Goal: Task Accomplishment & Management: Manage account settings

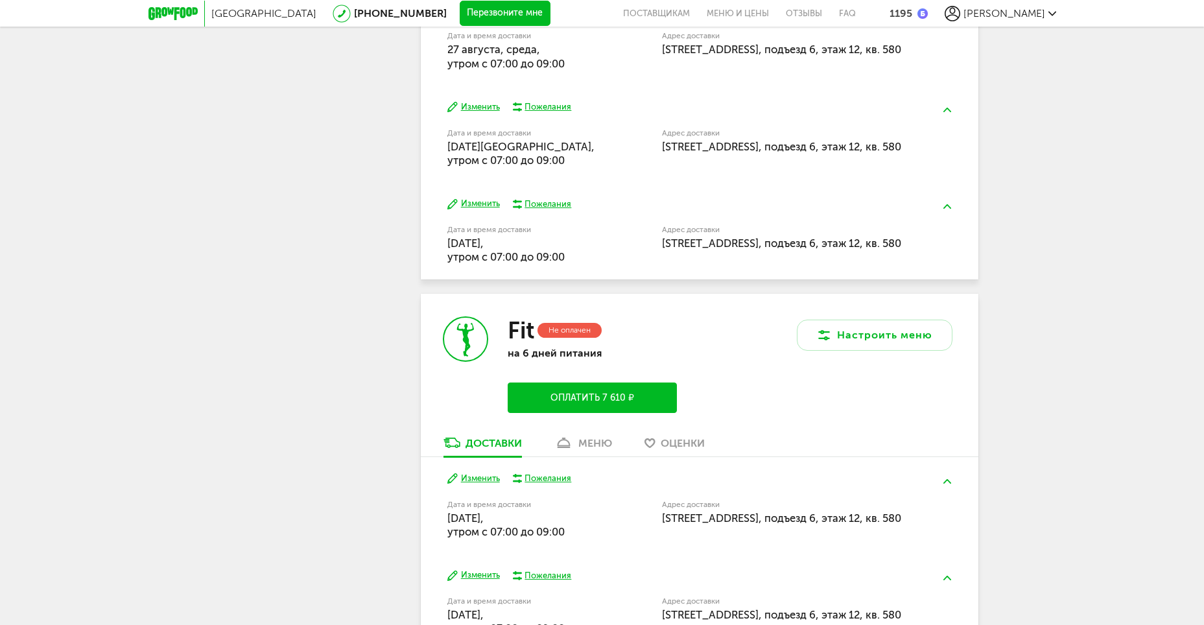
scroll to position [713, 0]
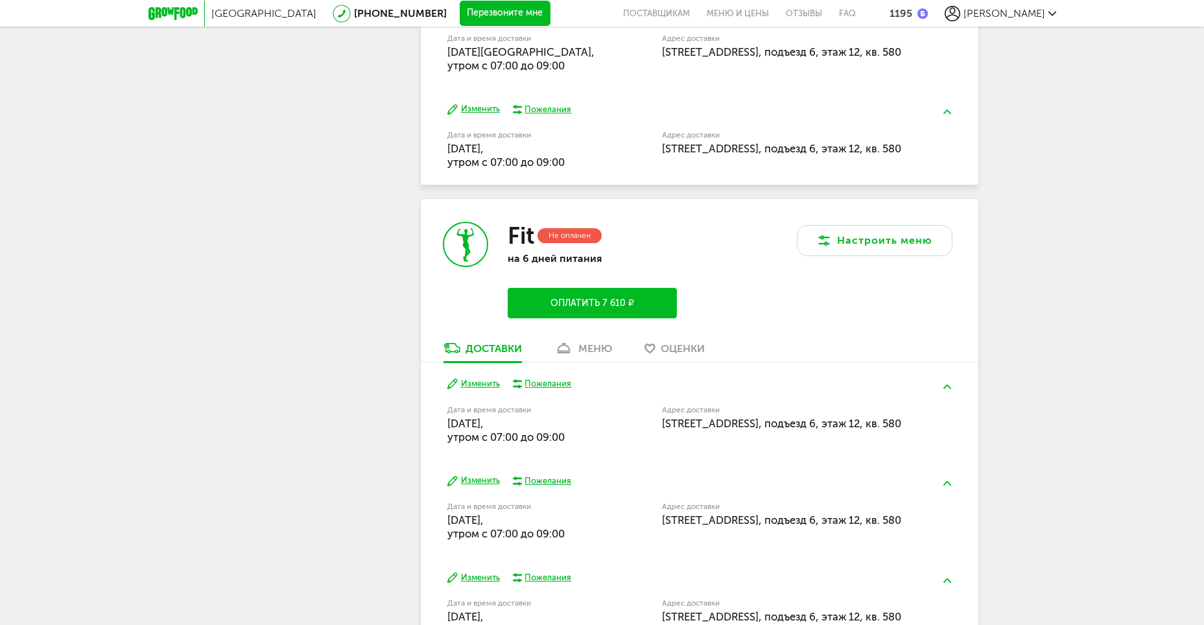
click at [594, 351] on div "меню" at bounding box center [595, 348] width 34 height 12
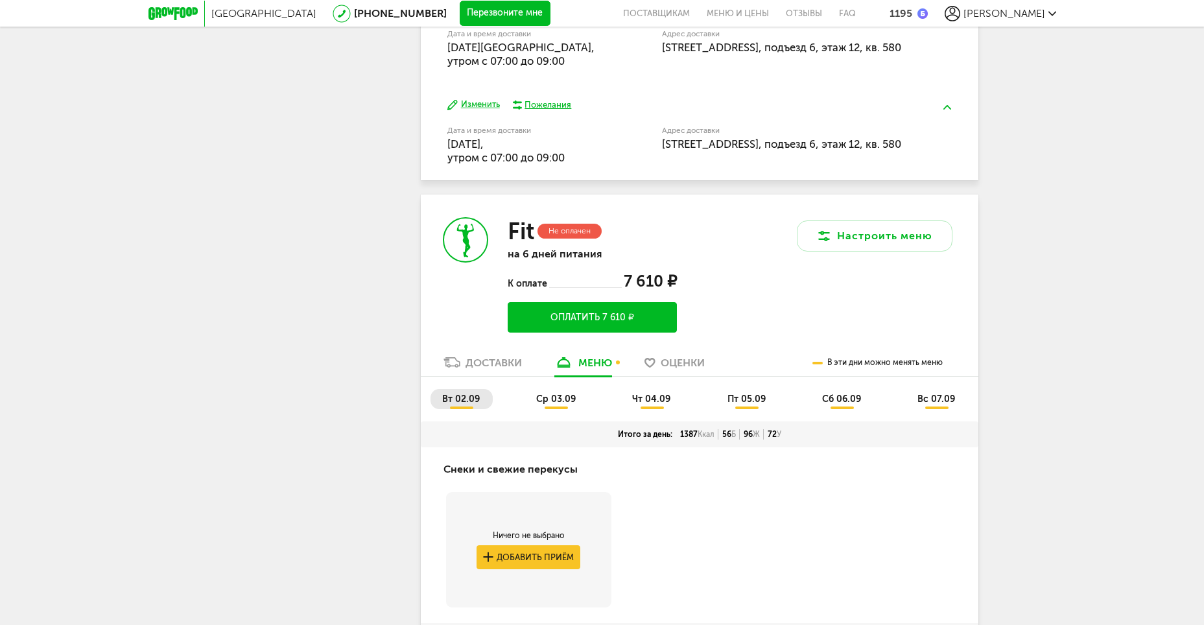
scroll to position [847, 0]
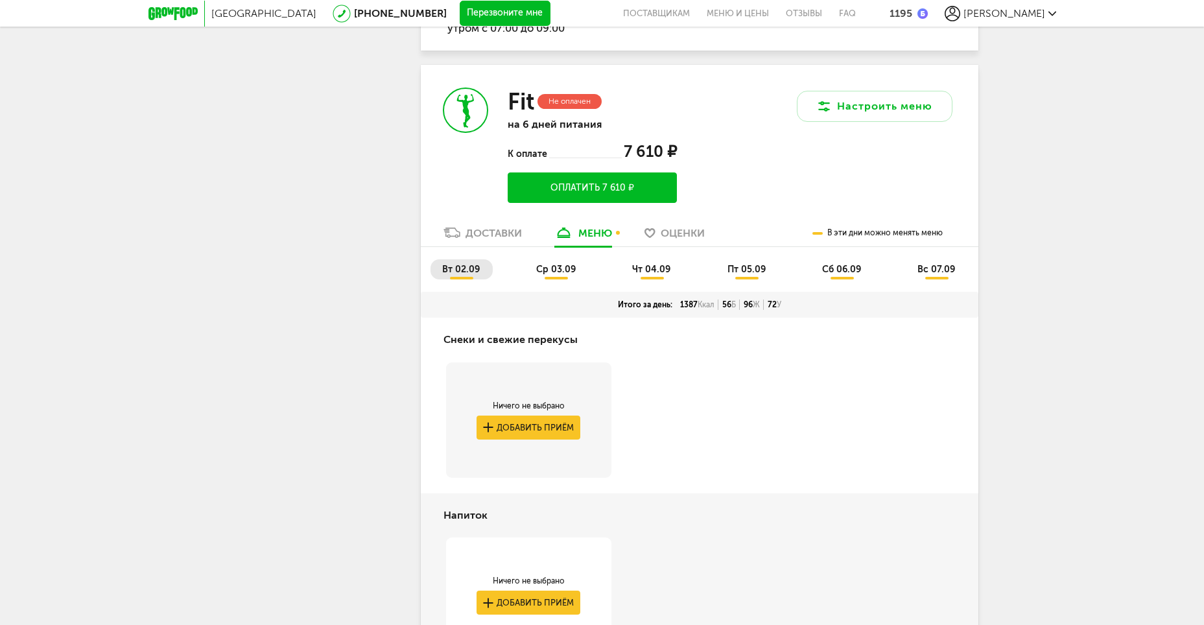
click at [506, 231] on div "Доставки" at bounding box center [493, 233] width 56 height 12
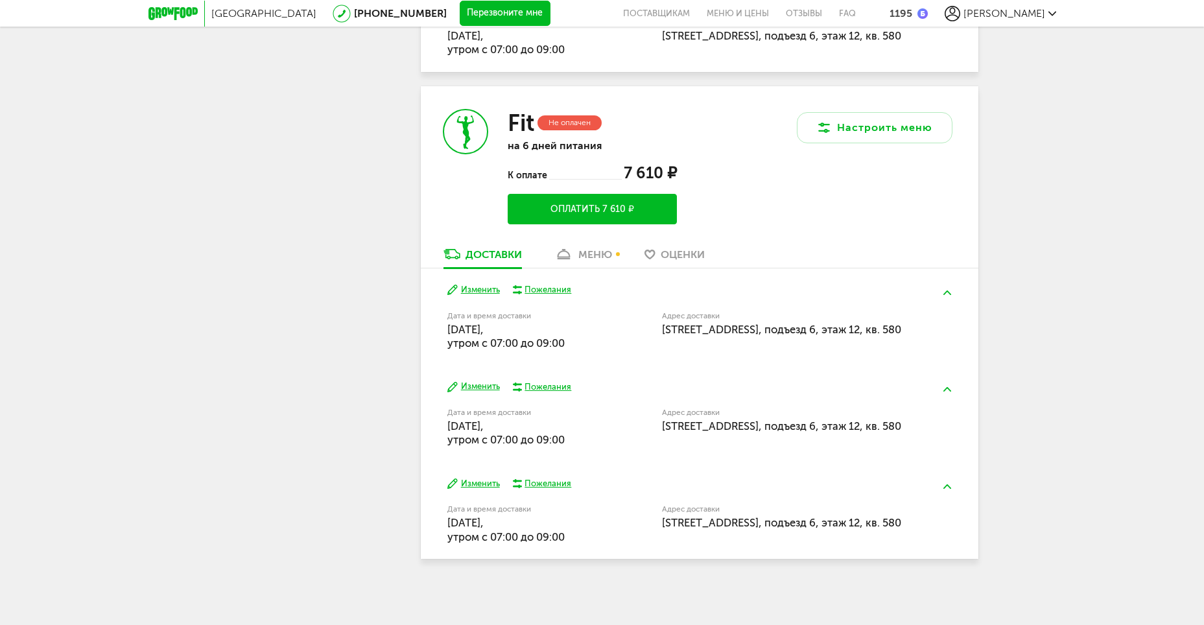
scroll to position [826, 0]
click at [580, 245] on div "Fit Не оплачен на 6 дней питания К оплате 7 610 ₽ Оплатить 7 610 ₽" at bounding box center [560, 166] width 279 height 161
click at [581, 257] on div "меню" at bounding box center [595, 254] width 34 height 12
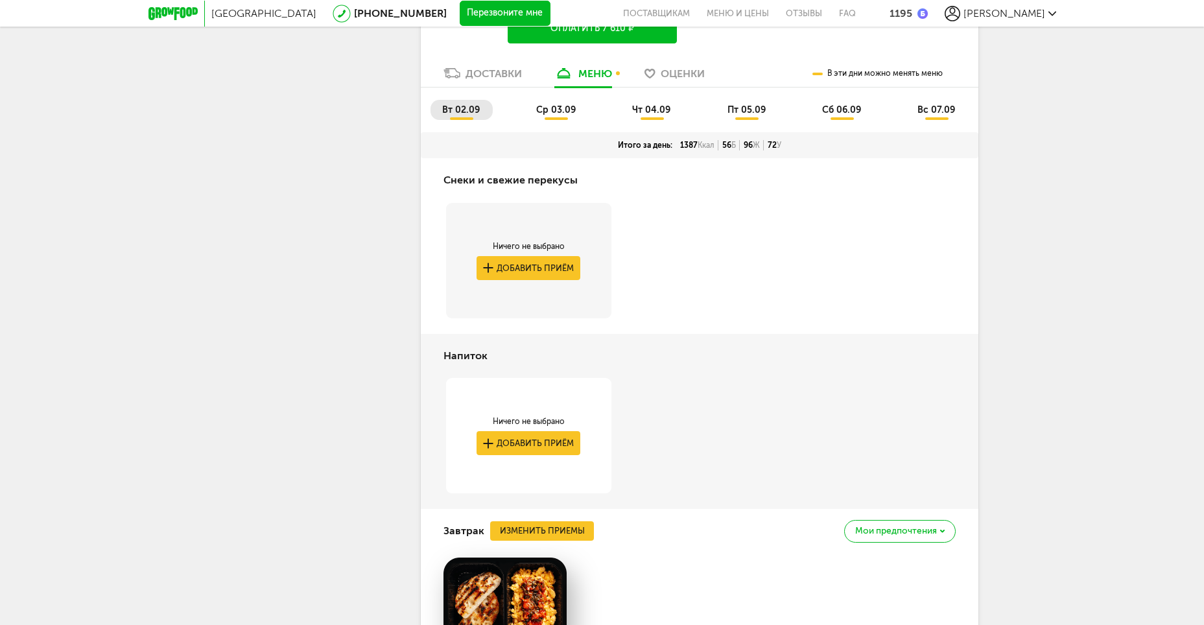
scroll to position [750, 0]
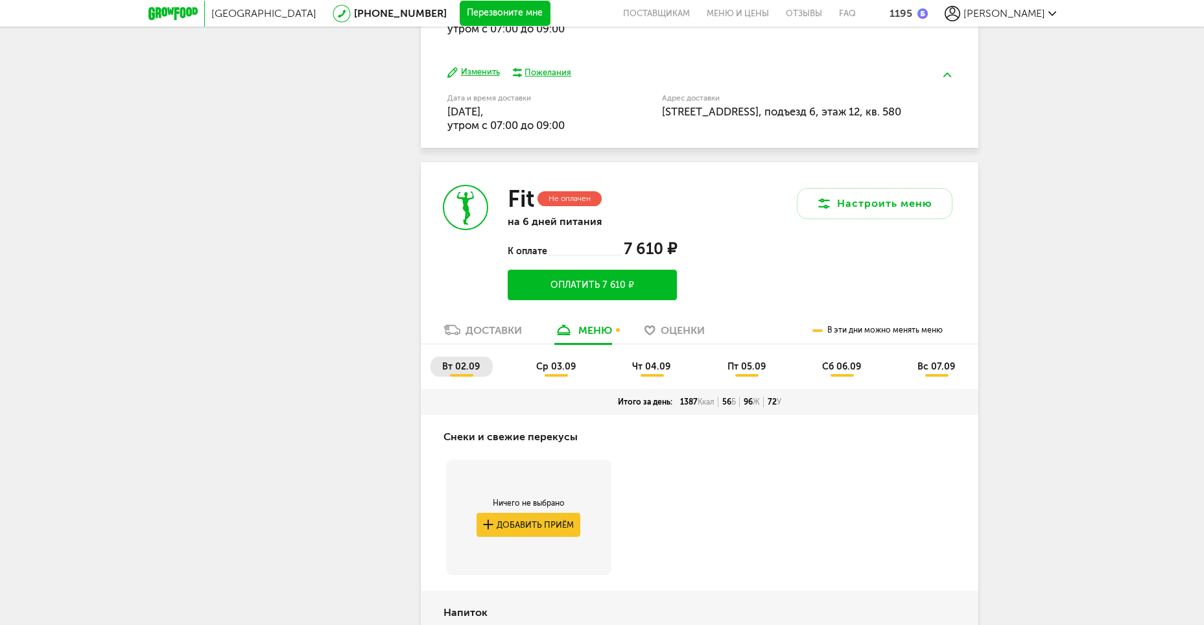
click at [476, 329] on div "Доставки" at bounding box center [493, 330] width 56 height 12
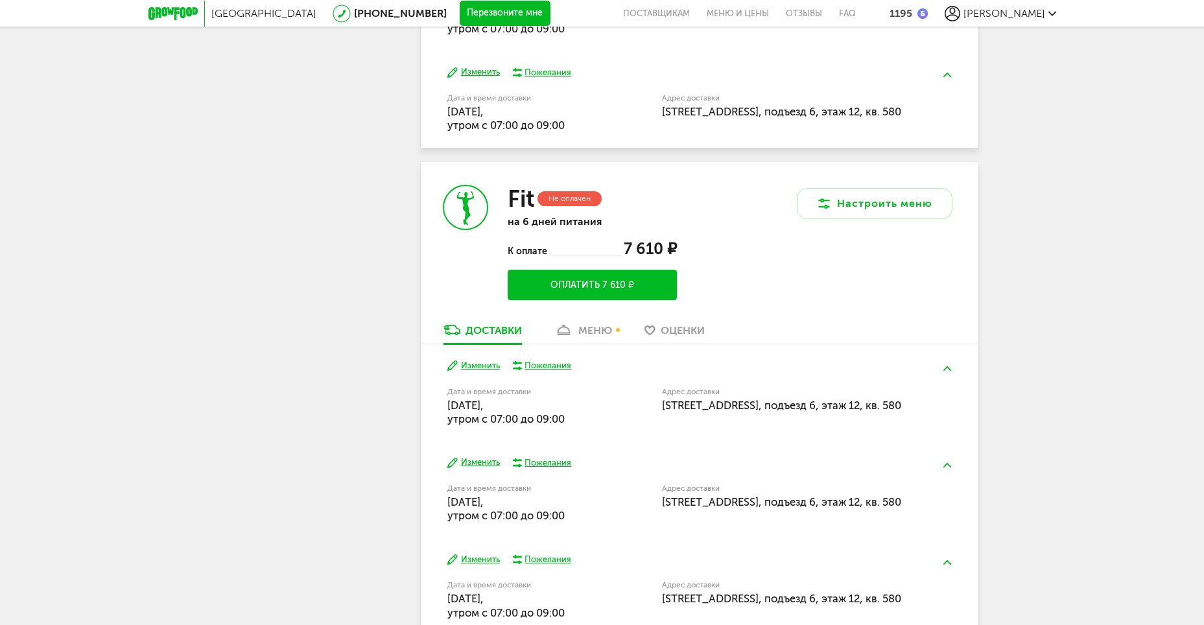
click at [489, 362] on button "Изменить" at bounding box center [473, 366] width 53 height 12
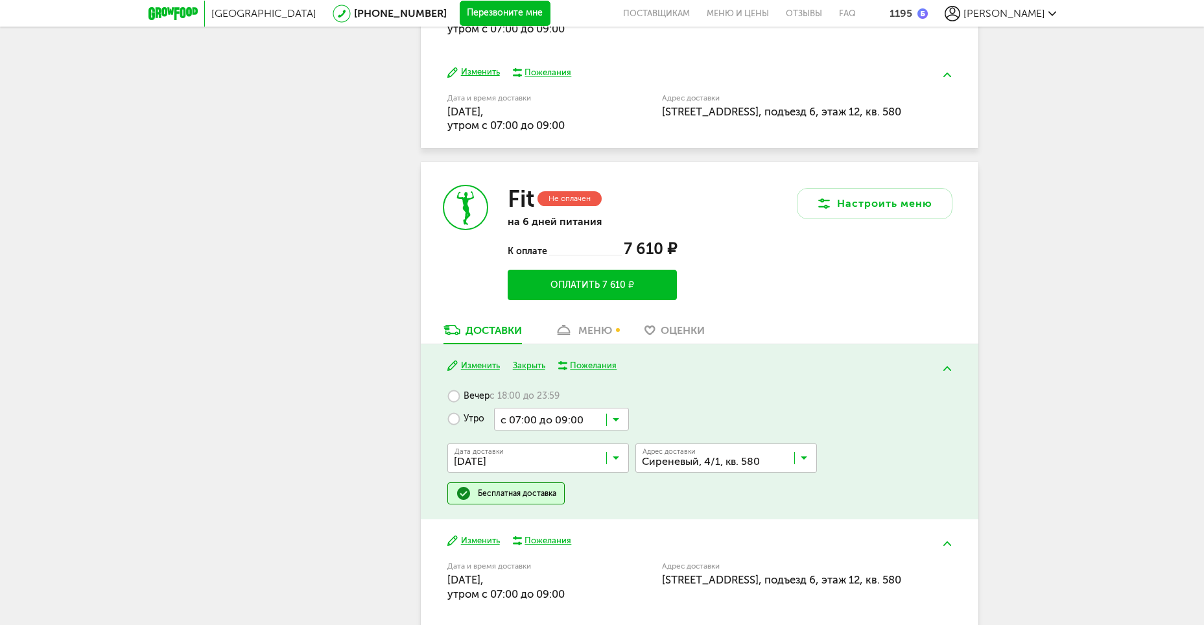
click at [544, 454] on input "Search for option" at bounding box center [542, 461] width 182 height 22
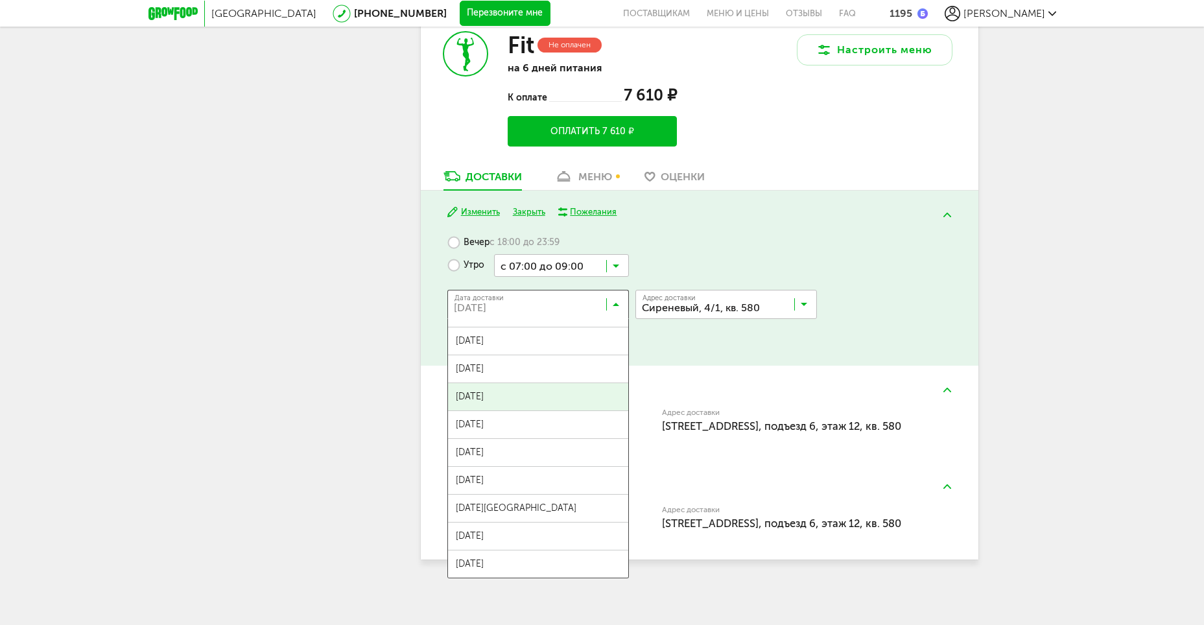
scroll to position [904, 0]
click at [537, 562] on span "[DATE]" at bounding box center [538, 563] width 180 height 27
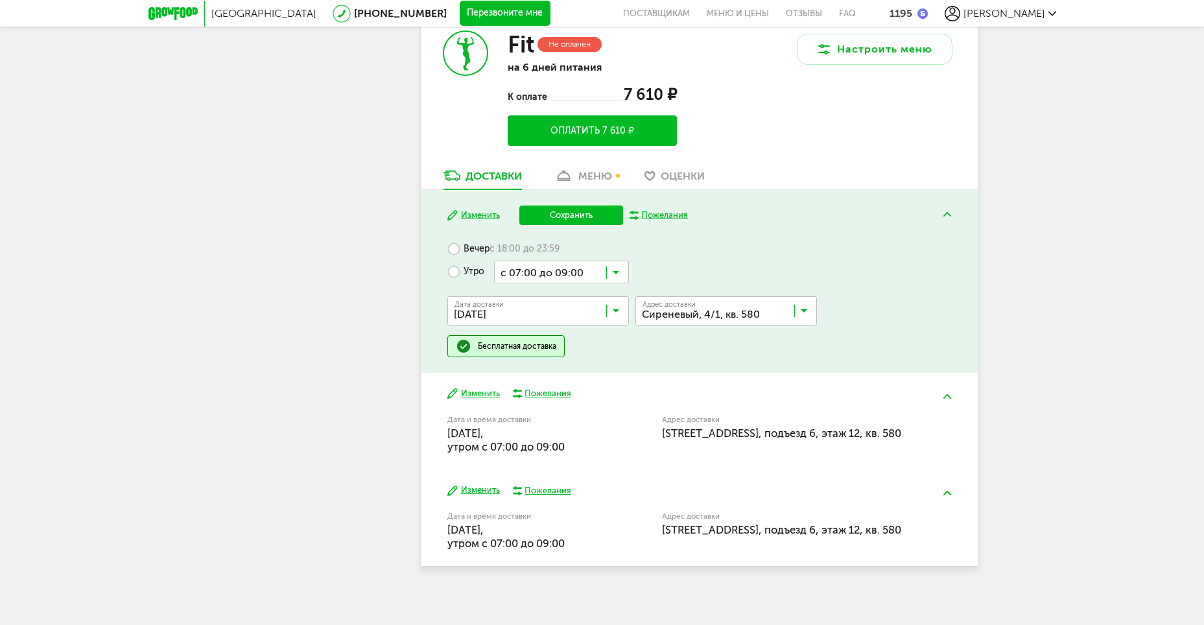
click at [574, 213] on button "Сохранить" at bounding box center [571, 214] width 104 height 19
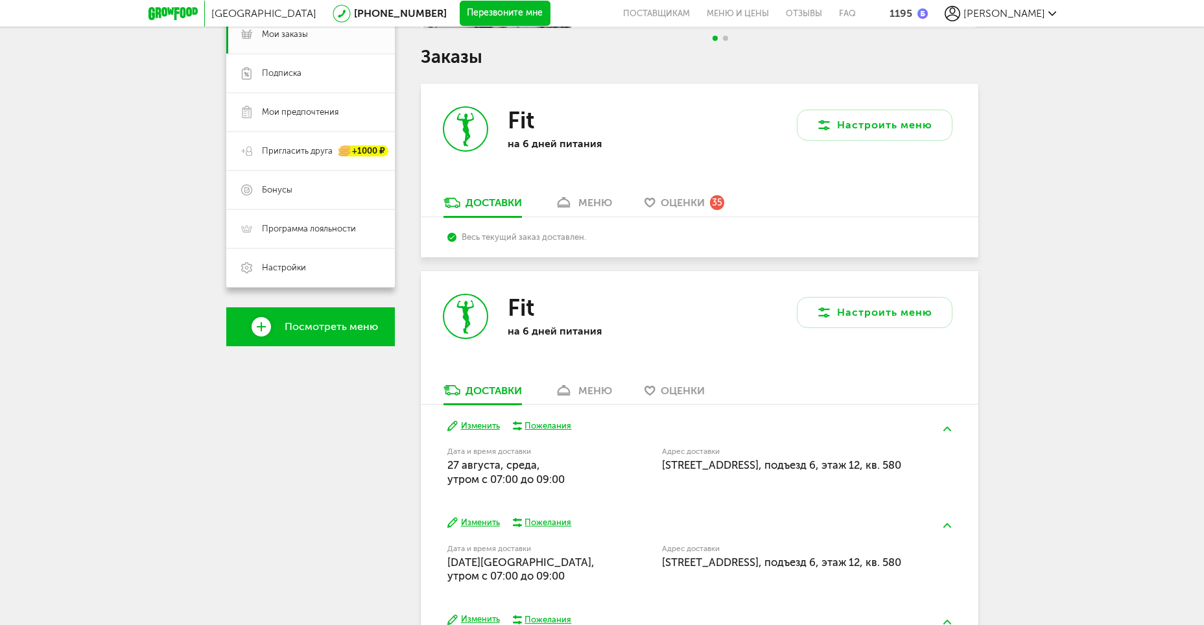
scroll to position [807, 0]
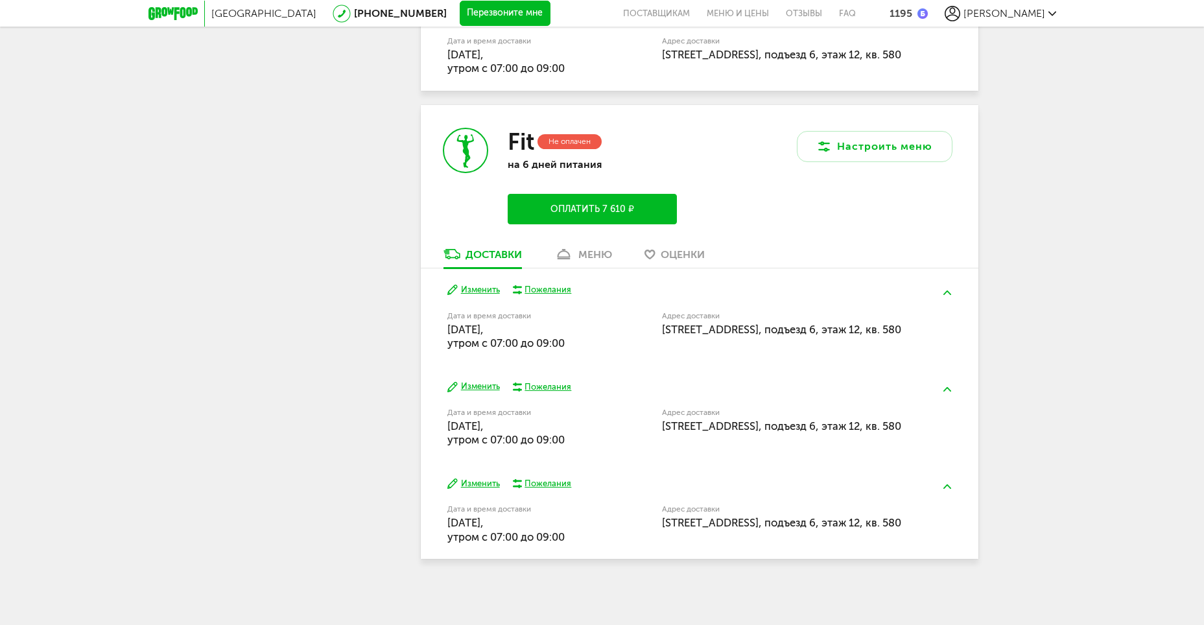
click at [595, 249] on div "меню" at bounding box center [595, 254] width 34 height 12
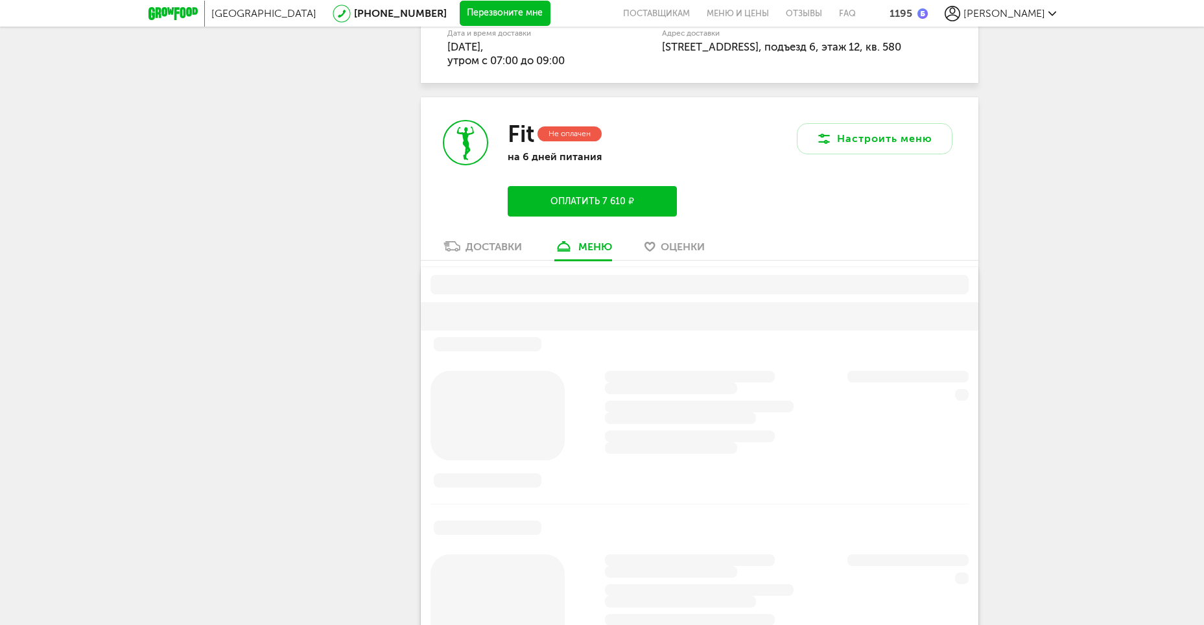
scroll to position [685, 0]
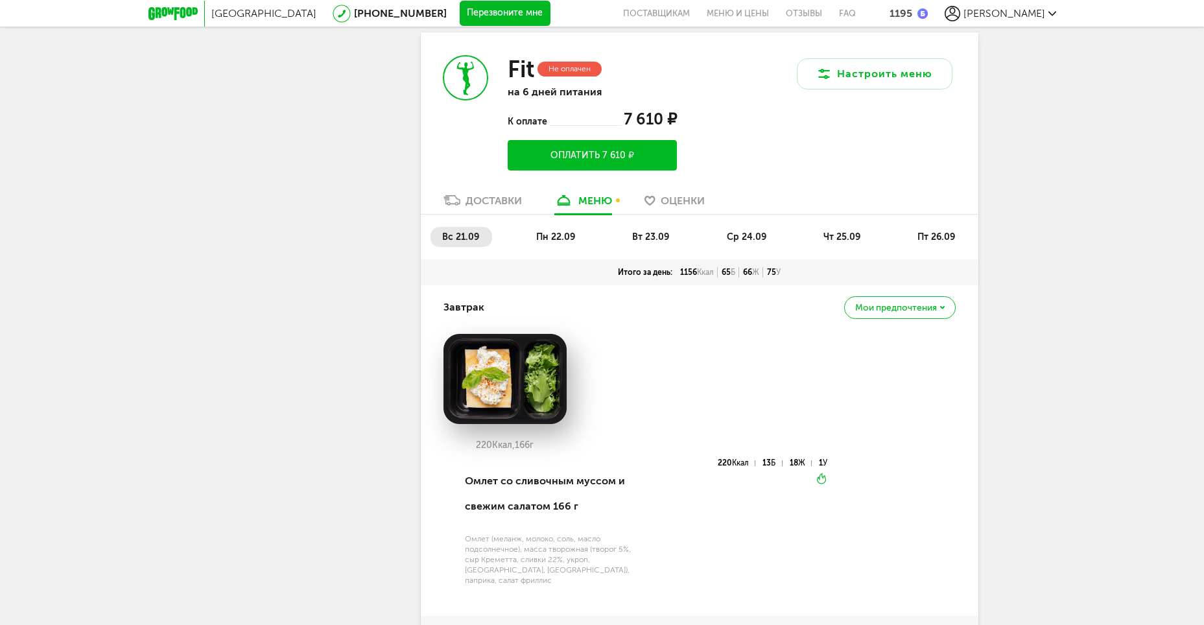
click at [495, 202] on div "Доставки" at bounding box center [493, 200] width 56 height 12
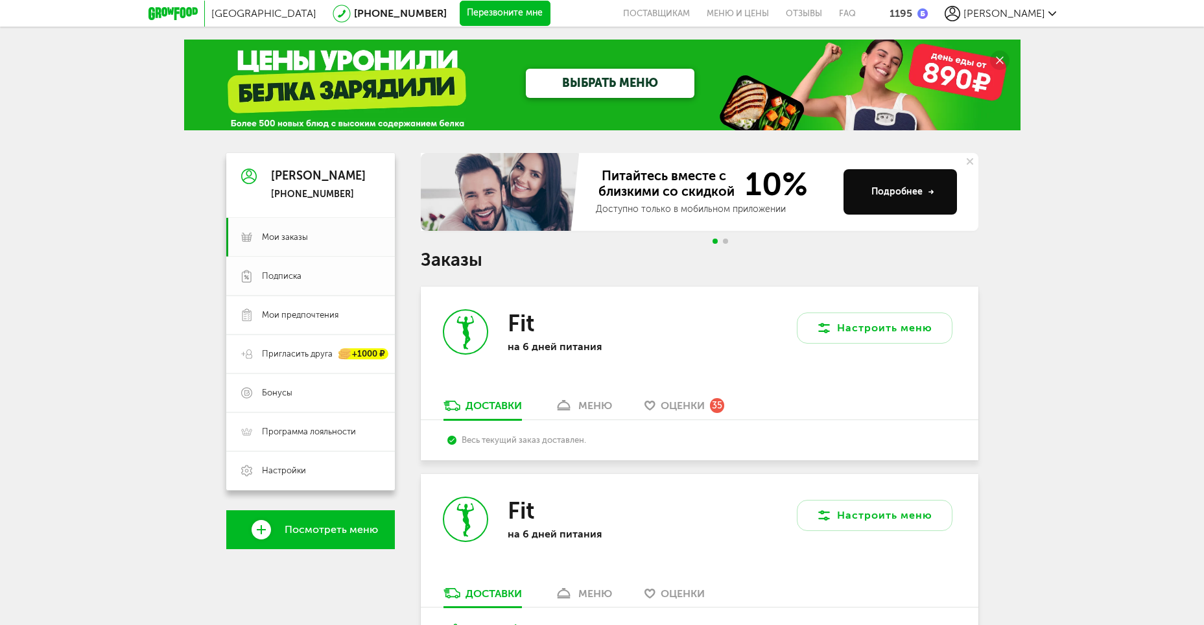
click at [295, 275] on span "Подписка" at bounding box center [282, 276] width 40 height 12
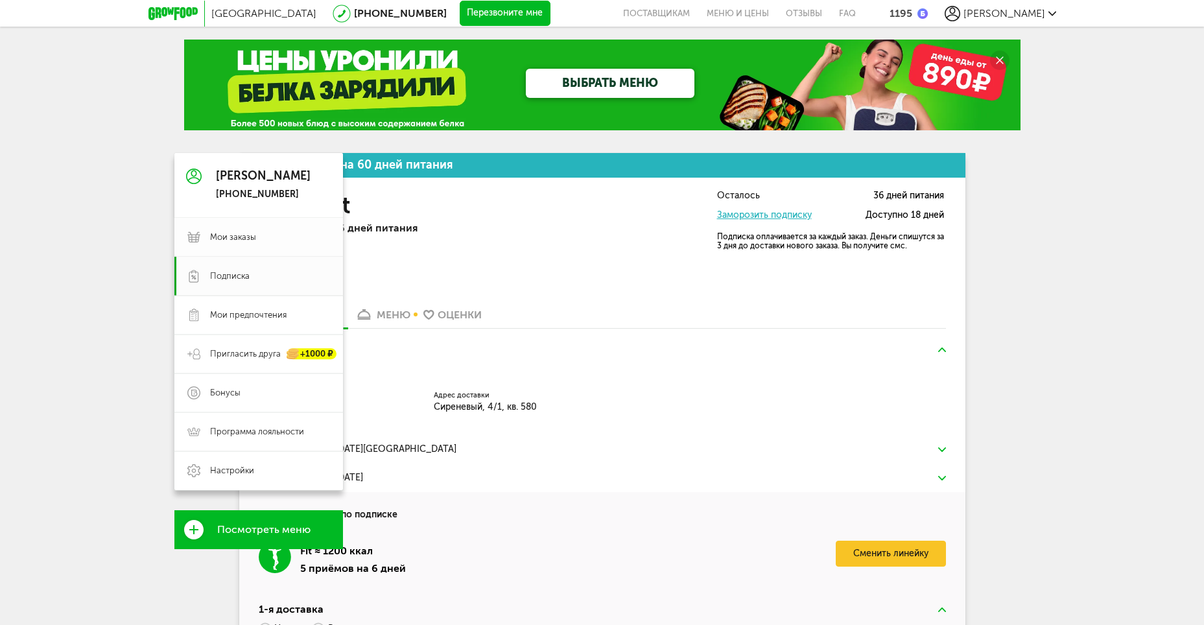
click at [225, 232] on span "Мои заказы" at bounding box center [233, 237] width 46 height 12
